Goal: Navigation & Orientation: Understand site structure

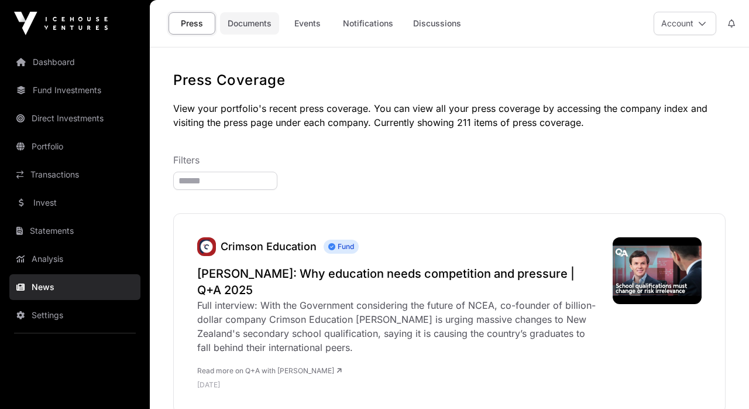
click at [258, 22] on link "Documents" at bounding box center [249, 23] width 59 height 22
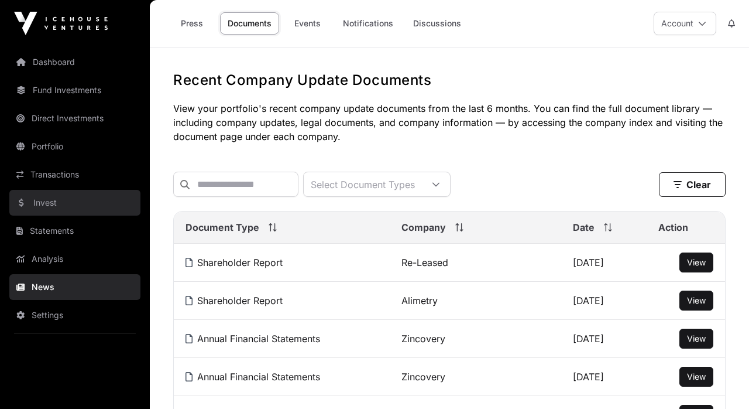
click at [46, 207] on link "Invest" at bounding box center [74, 203] width 131 height 26
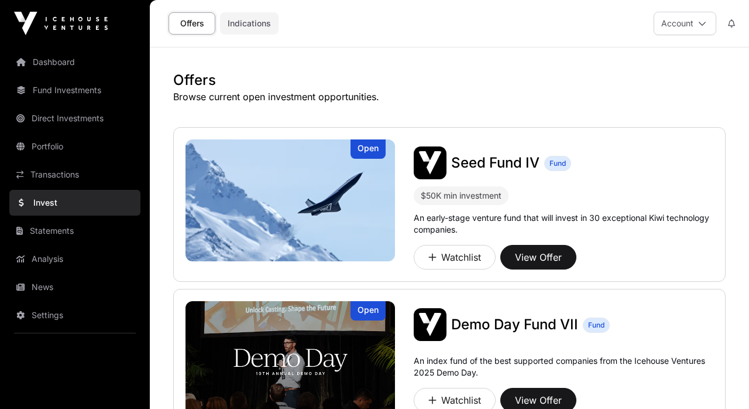
click at [248, 23] on link "Indications" at bounding box center [249, 23] width 59 height 22
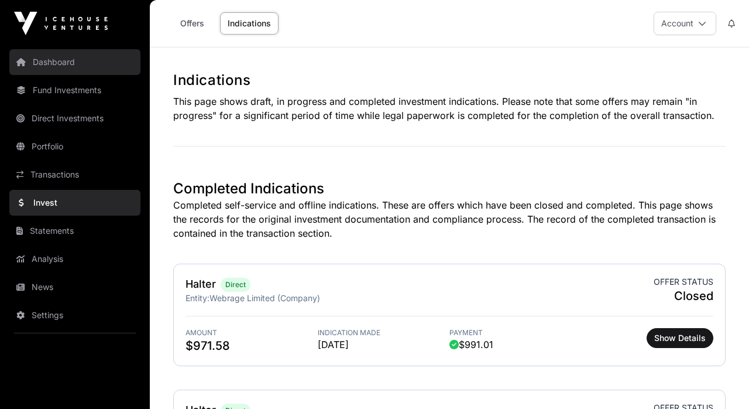
click at [56, 63] on link "Dashboard" at bounding box center [74, 62] width 131 height 26
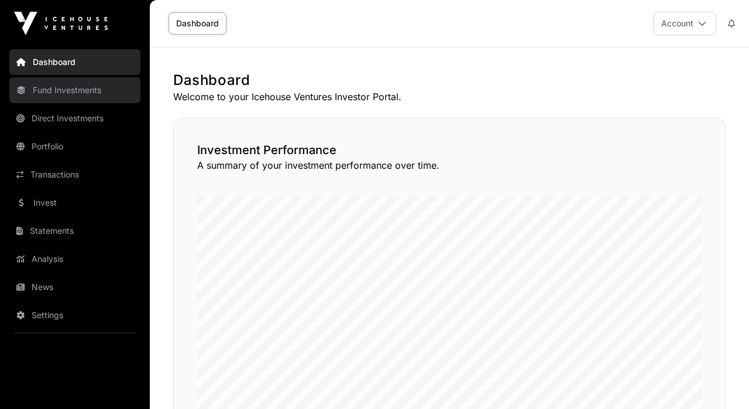
click at [72, 97] on link "Fund Investments" at bounding box center [74, 90] width 131 height 26
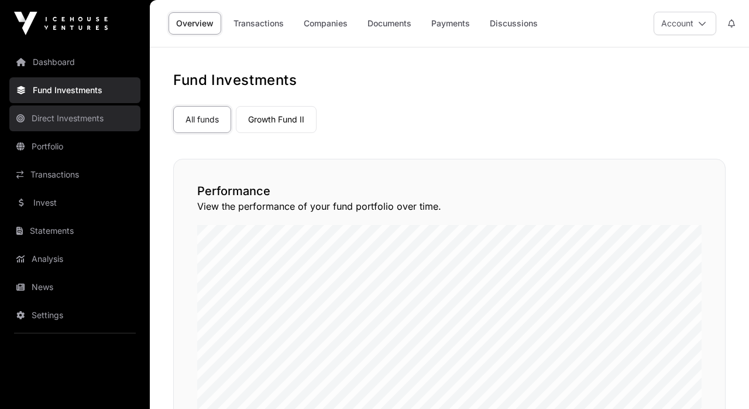
click at [76, 118] on link "Direct Investments" at bounding box center [74, 118] width 131 height 26
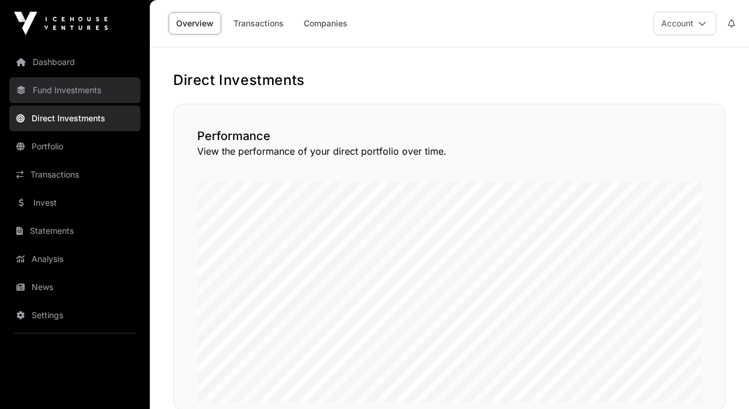
click at [74, 95] on link "Fund Investments" at bounding box center [74, 90] width 131 height 26
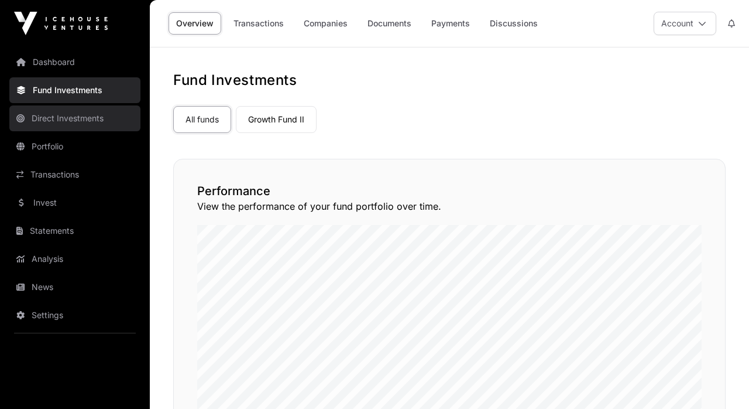
click at [85, 118] on link "Direct Investments" at bounding box center [74, 118] width 131 height 26
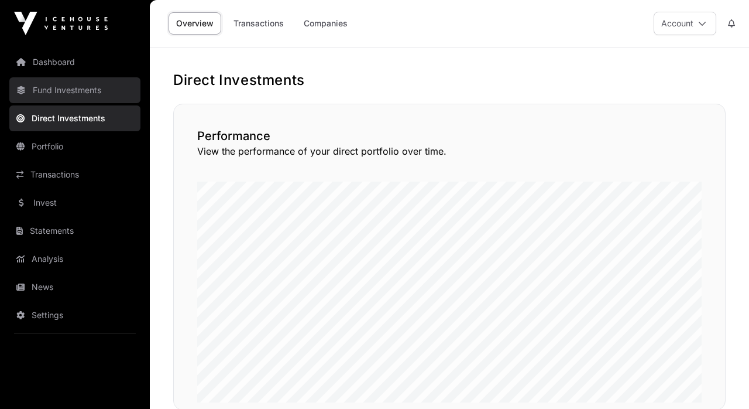
click at [92, 90] on link "Fund Investments" at bounding box center [74, 90] width 131 height 26
